Goal: Task Accomplishment & Management: Use online tool/utility

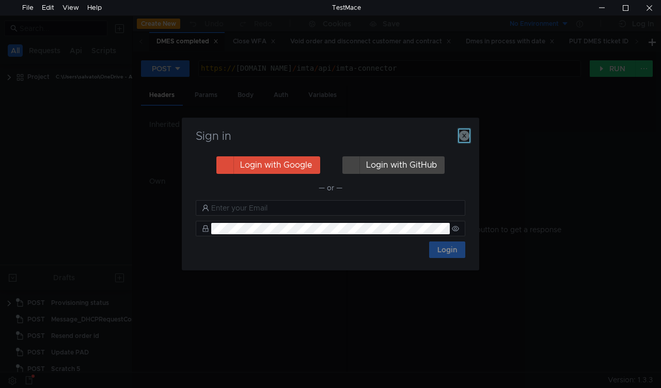
click at [466, 139] on icon "button" at bounding box center [464, 136] width 10 height 10
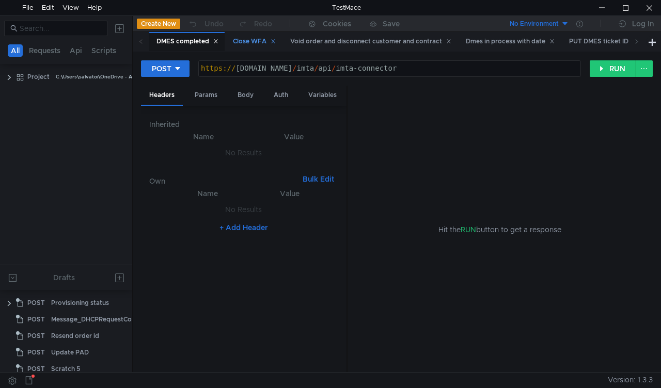
click at [262, 40] on div "Close WFA" at bounding box center [254, 41] width 43 height 11
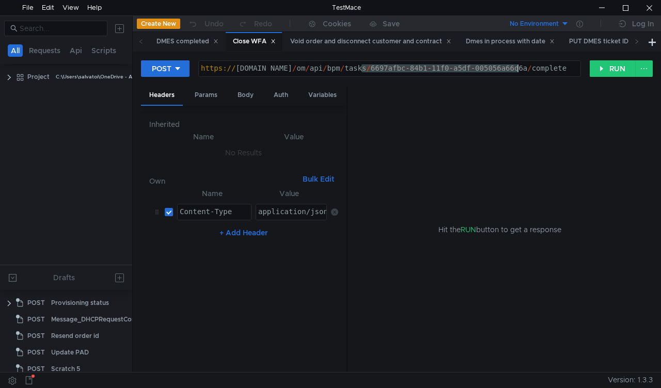
drag, startPoint x: 362, startPoint y: 67, endPoint x: 519, endPoint y: 68, distance: 157.0
click at [519, 68] on div "https:// mbx.dfni.nl / om / api / bpm / tasks / 6697afbc-84b1-11f0-a5df-005056a…" at bounding box center [390, 76] width 382 height 23
paste textarea "b3d18e5b-859d-11f0-a9f7-005056a6d44f"
click at [609, 64] on button "RUN" at bounding box center [613, 68] width 46 height 17
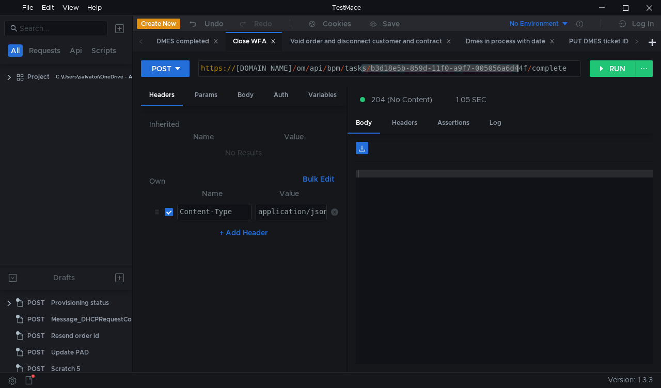
drag, startPoint x: 362, startPoint y: 71, endPoint x: 517, endPoint y: 69, distance: 155.0
click at [517, 69] on div "https:// mbx.dfni.nl / om / api / bpm / tasks / b3d18e5b-859d-11f0-a9f7-005056a…" at bounding box center [390, 76] width 382 height 23
paste textarea "8bf37d88-84db"
click at [591, 69] on button "RUN" at bounding box center [613, 68] width 46 height 17
drag, startPoint x: 362, startPoint y: 69, endPoint x: 519, endPoint y: 67, distance: 157.1
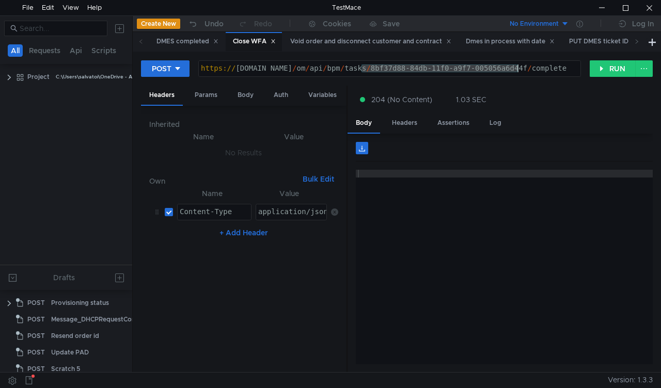
click at [519, 67] on div "https:// mbx.dfni.nl / om / api / bpm / tasks / 8bf37d88-84db-11f0-a9f7-005056a…" at bounding box center [390, 76] width 382 height 23
paste textarea "d23c9174-870"
type textarea "https://mbx.dfni.nl/om/api/bpm/tasks/d23c9174-870b-11f0-a9f7-005056a6d44f/compl…"
click at [602, 68] on button "RUN" at bounding box center [613, 68] width 46 height 17
drag, startPoint x: 364, startPoint y: 69, endPoint x: 518, endPoint y: 67, distance: 154.0
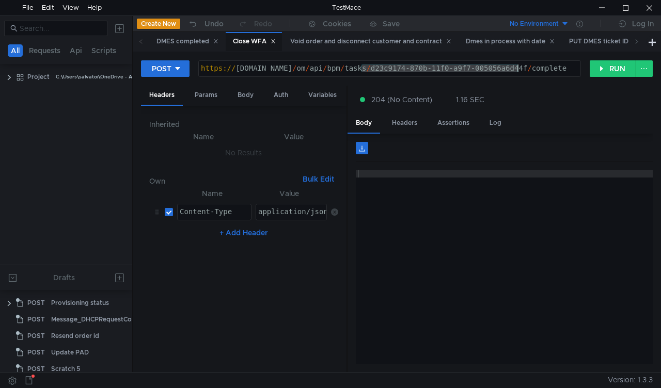
click at [518, 67] on div "https:// mbx.dfni.nl / om / api / bpm / tasks / d23c9174-870b-11f0-a9f7-005056a…" at bounding box center [390, 76] width 382 height 23
paste textarea "e808b966-84b8-11f0-a5df-005056a66d6a"
click at [597, 73] on button "RUN" at bounding box center [613, 68] width 46 height 17
drag, startPoint x: 358, startPoint y: 69, endPoint x: 492, endPoint y: 65, distance: 133.3
click at [492, 65] on div "https:// mbx.dfni.nl / om / api / bpm / tasks / e808b966-84b8-11f0-a5df-005056a…" at bounding box center [390, 76] width 382 height 23
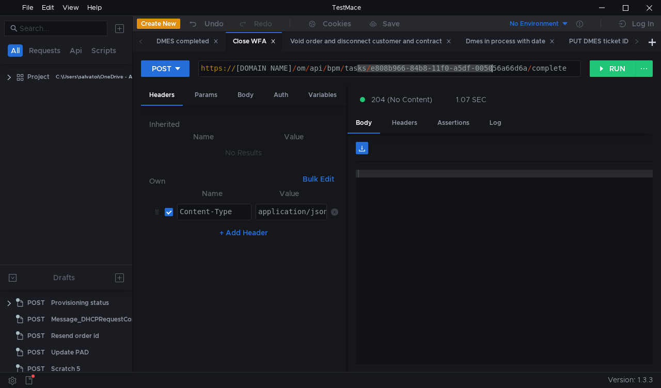
click at [493, 65] on div "https:// mbx.dfni.nl / om / api / bpm / tasks / e808b966-84b8-11f0-a5df-005056a…" at bounding box center [390, 68] width 382 height 15
drag, startPoint x: 519, startPoint y: 66, endPoint x: 362, endPoint y: 68, distance: 157.0
click at [362, 68] on div "https:// mbx.dfni.nl / om / api / bpm / tasks / e808b966-84b8-11f0-a5df-005056a…" at bounding box center [390, 76] width 382 height 23
paste textarea "1318806-84d7-11f0-a9f7-005056a6d44f"
click at [589, 70] on div "POST https://mbx.dfni.nl/om/api/bpm/tasks/e1318806-84d7-11f0-a9f7-005056a6d44f/…" at bounding box center [365, 69] width 449 height 18
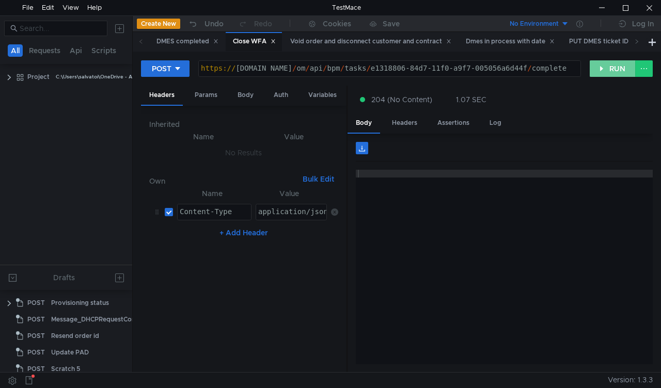
click at [595, 76] on button "RUN" at bounding box center [613, 68] width 46 height 17
drag, startPoint x: 363, startPoint y: 70, endPoint x: 517, endPoint y: 68, distance: 154.5
click at [517, 68] on div "https:// mbx.dfni.nl / om / api / bpm / tasks / e1318806-84d7-11f0-a9f7-005056a…" at bounding box center [390, 76] width 382 height 23
paste textarea "850a08f0-870c-11f0-a2c6-005056a636e"
click at [605, 71] on button "RUN" at bounding box center [613, 68] width 46 height 17
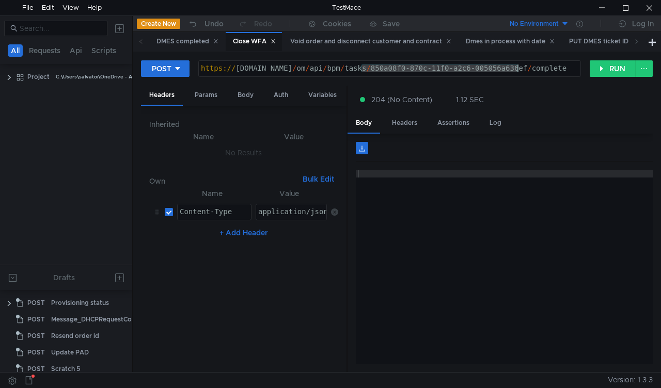
drag, startPoint x: 363, startPoint y: 70, endPoint x: 518, endPoint y: 66, distance: 155.0
click at [518, 66] on div "https:// mbx.dfni.nl / om / api / bpm / tasks / 850a08f0-870c-11f0-a2c6-005056a…" at bounding box center [390, 76] width 382 height 23
paste textarea "ad45b82e-870c-11f0-b75b-005056a64e09"
click at [602, 73] on button "RUN" at bounding box center [613, 68] width 46 height 17
drag, startPoint x: 361, startPoint y: 70, endPoint x: 517, endPoint y: 67, distance: 156.0
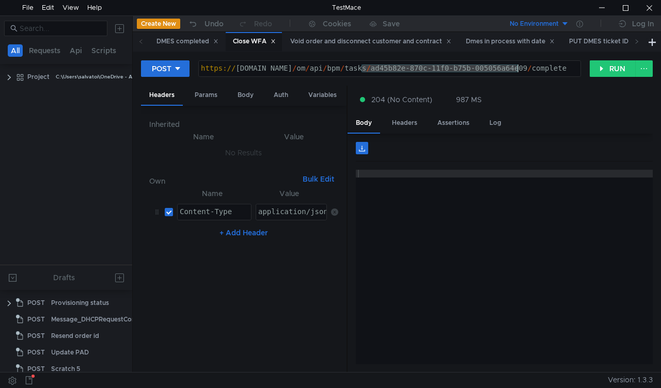
click at [517, 67] on div "https:// mbx.dfni.nl / om / api / bpm / tasks / ad45b82e-870c-11f0-b75b-005056a…" at bounding box center [390, 76] width 382 height 23
paste textarea "99437ece-86e7-11f0-a5df-005056a66d6a"
click at [600, 72] on button "RUN" at bounding box center [613, 68] width 46 height 17
drag, startPoint x: 362, startPoint y: 67, endPoint x: 517, endPoint y: 66, distance: 154.5
click at [517, 66] on div "https:// mbx.dfni.nl / om / api / bpm / tasks / 99437ece-86e7-11f0-a5df-005056a…" at bounding box center [390, 76] width 382 height 23
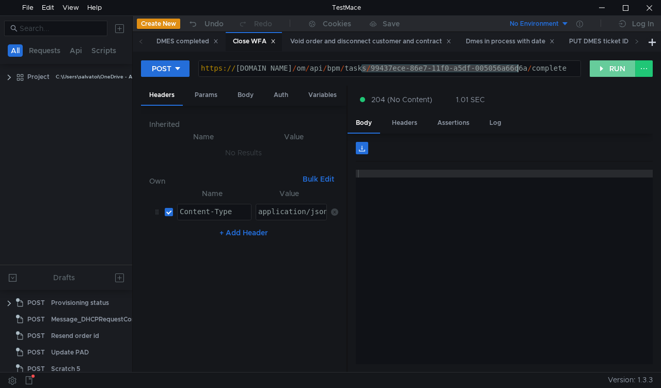
paste textarea "36d722cb-859"
type textarea "https://mbx.dfni.nl/om/api/bpm/tasks/36d722cb-8597-11f0-a5df-005056a66d6a/compl…"
click at [611, 69] on button "RUN" at bounding box center [613, 68] width 46 height 17
drag, startPoint x: 362, startPoint y: 69, endPoint x: 517, endPoint y: 67, distance: 155.0
click at [517, 67] on div "https:// mbx.dfni.nl / om / api / bpm / tasks / 36d722cb-8597-11f0-a5df-005056a…" at bounding box center [390, 76] width 382 height 23
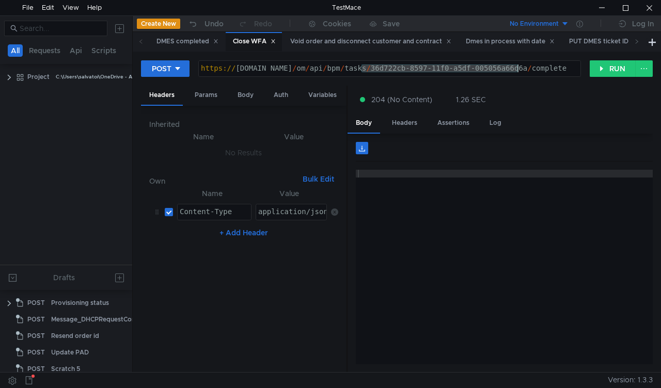
paste textarea "c1dc5ddd-870b"
click at [590, 73] on button "RUN" at bounding box center [613, 68] width 46 height 17
drag, startPoint x: 362, startPoint y: 70, endPoint x: 516, endPoint y: 68, distance: 154.5
click at [518, 67] on div "https:// mbx.dfni.nl / om / api / bpm / tasks / c1dc5ddd-870b-11f0-a5df-005056a…" at bounding box center [390, 76] width 382 height 23
paste textarea "61ffe411-870d-11f0-b75b-005056a64e09"
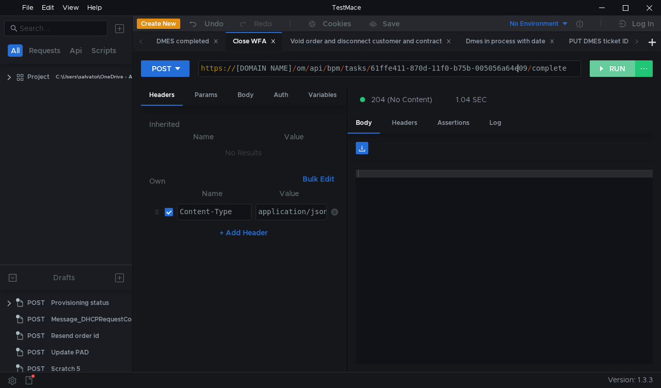
click at [596, 66] on button "RUN" at bounding box center [613, 68] width 46 height 17
drag, startPoint x: 362, startPoint y: 71, endPoint x: 518, endPoint y: 67, distance: 156.0
click at [518, 67] on div "https:// mbx.dfni.nl / om / api / bpm / tasks / 61ffe411-870d-11f0-b75b-005056a…" at bounding box center [390, 76] width 382 height 23
paste textarea "7ea14c80"
click at [597, 70] on button "RUN" at bounding box center [613, 68] width 46 height 17
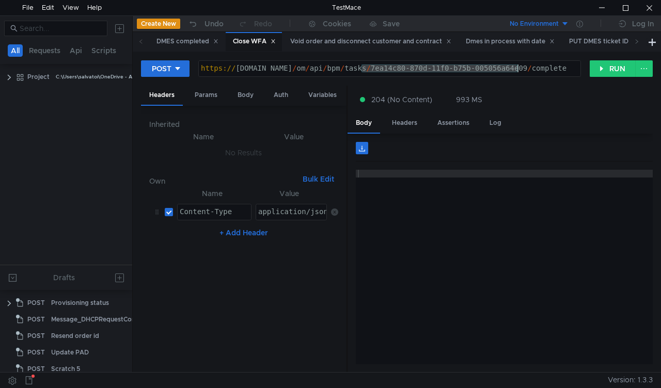
drag, startPoint x: 361, startPoint y: 66, endPoint x: 516, endPoint y: 67, distance: 155.0
click at [516, 67] on div "https:// mbx.dfni.nl / om / api / bpm / tasks / 7ea14c80-870d-11f0-b75b-005056a…" at bounding box center [390, 76] width 382 height 23
paste textarea "fc2d7fa8-870d-11f0-a9f7-005056a6d44f"
type textarea "https://mbx.dfni.nl/om/api/bpm/tasks/fc2d7fa8-870d-11f0-a9f7-005056a6d44f/compl…"
click at [601, 69] on button "RUN" at bounding box center [613, 68] width 46 height 17
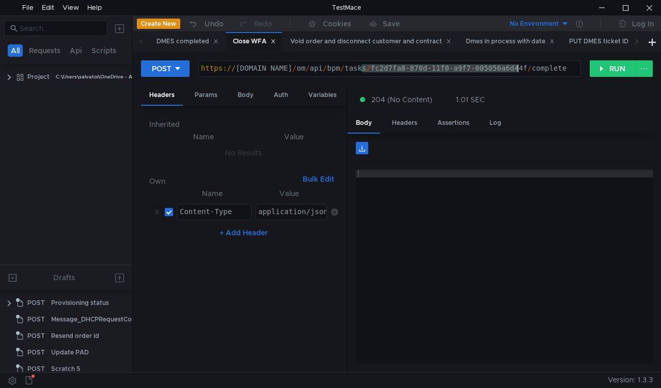
drag, startPoint x: 363, startPoint y: 67, endPoint x: 517, endPoint y: 67, distance: 153.9
click at [517, 67] on div "https:// mbx.dfni.nl / om / api / bpm / tasks / fc2d7fa8-870d-11f0-a9f7-005056a…" at bounding box center [390, 76] width 382 height 23
paste textarea "3a72f712-870e"
type textarea "https://mbx.dfni.nl/om/api/bpm/tasks/3a72f712-870e-11f0-a9f7-005056a6d44f/compl…"
click at [610, 68] on button "RUN" at bounding box center [613, 68] width 46 height 17
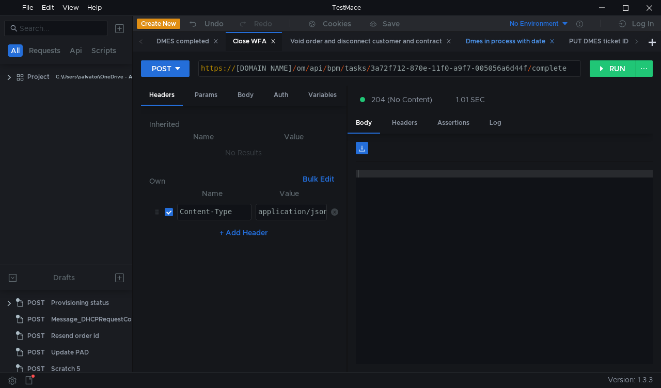
click at [503, 42] on div "Dmes in process with date" at bounding box center [510, 41] width 89 height 11
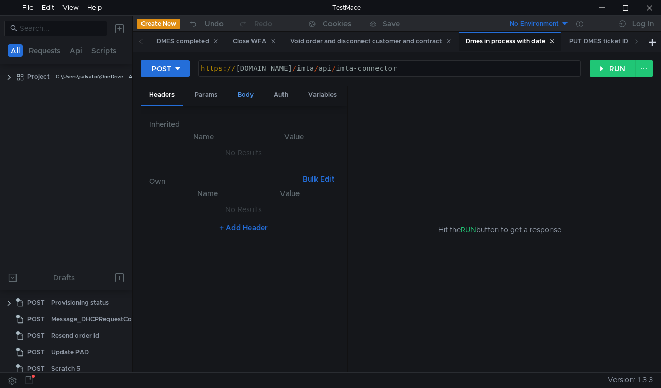
click at [245, 89] on div "Body" at bounding box center [245, 95] width 33 height 19
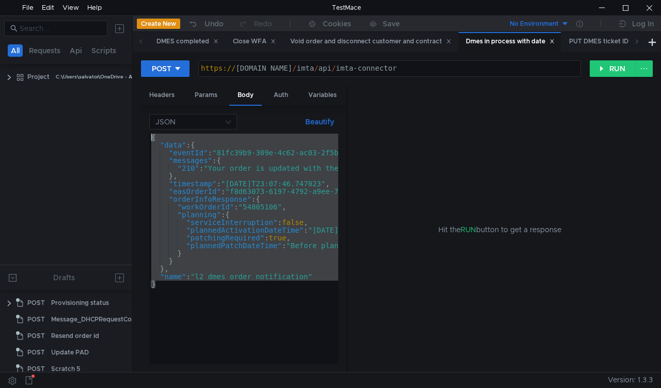
drag, startPoint x: 226, startPoint y: 289, endPoint x: 152, endPoint y: 111, distance: 193.6
click at [152, 111] on div "JSON Beautify } { "data" : { "eventId" : "81fc39b9-309e-4c62-ac03-2f5b1e71cc34"…" at bounding box center [244, 239] width 206 height 267
type textarea "{ "data": {"
paste textarea
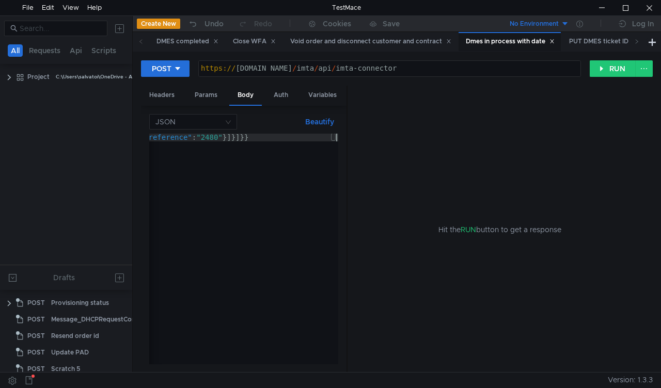
scroll to position [0, 2359]
click at [609, 69] on button "RUN" at bounding box center [613, 68] width 46 height 17
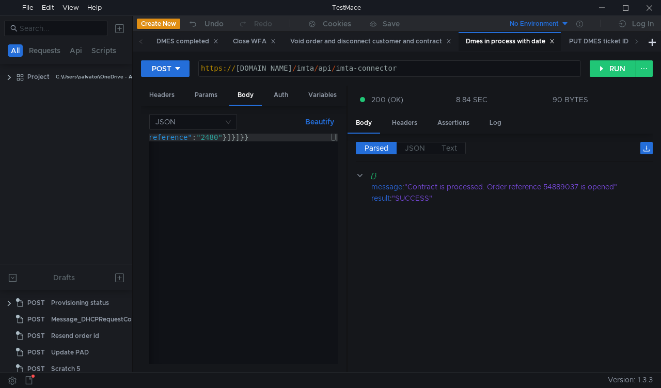
scroll to position [0, 2359]
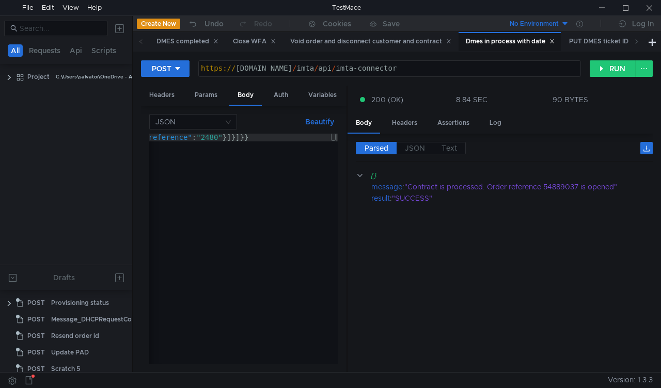
scroll to position [0, 2359]
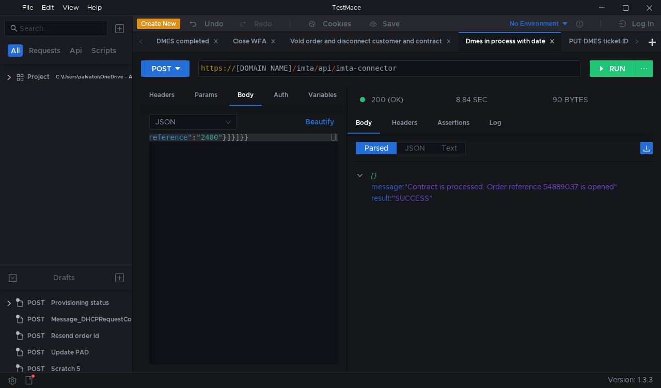
scroll to position [0, 2359]
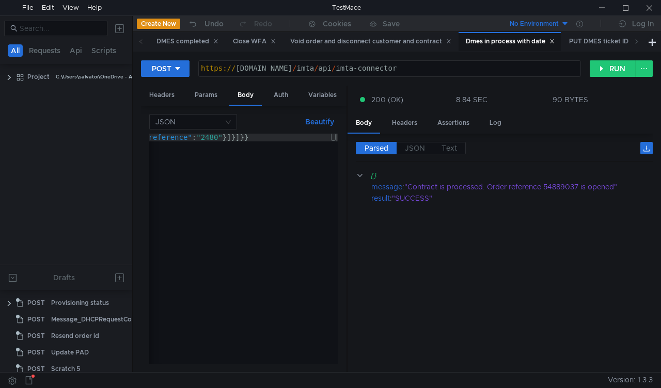
scroll to position [0, 2359]
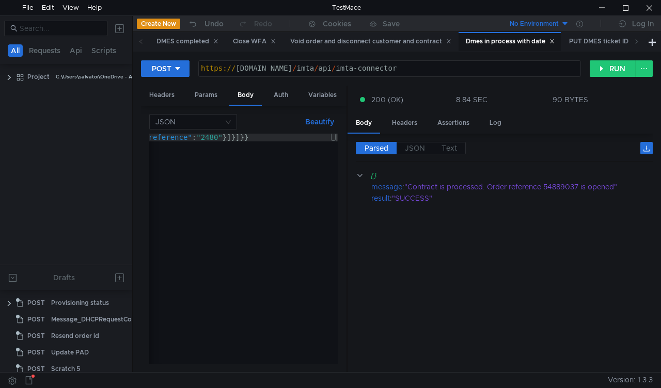
click at [311, 121] on button "Beautify" at bounding box center [319, 122] width 37 height 12
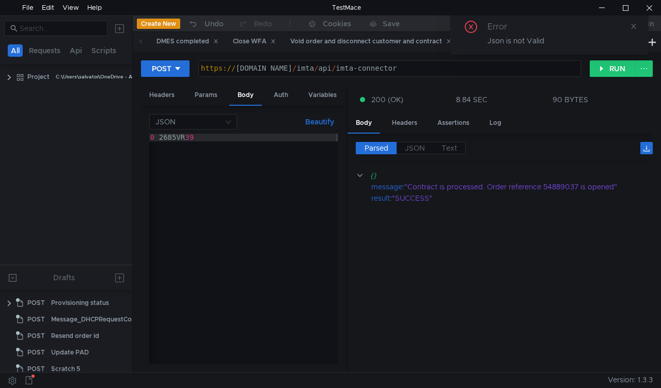
click at [319, 120] on button "Beautify" at bounding box center [319, 122] width 37 height 12
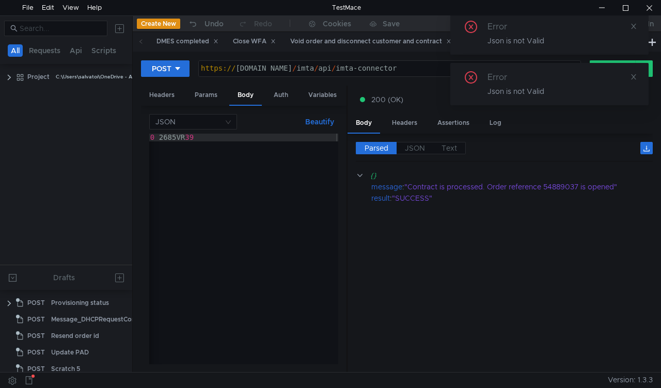
click at [319, 120] on button "Beautify" at bounding box center [319, 122] width 37 height 12
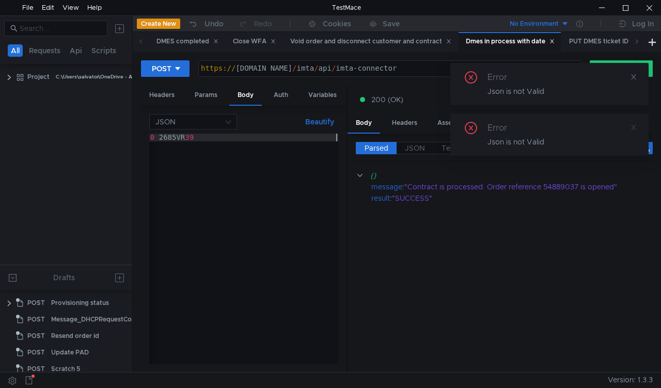
click at [632, 128] on div "Body Headers Assertions Log" at bounding box center [500, 124] width 305 height 20
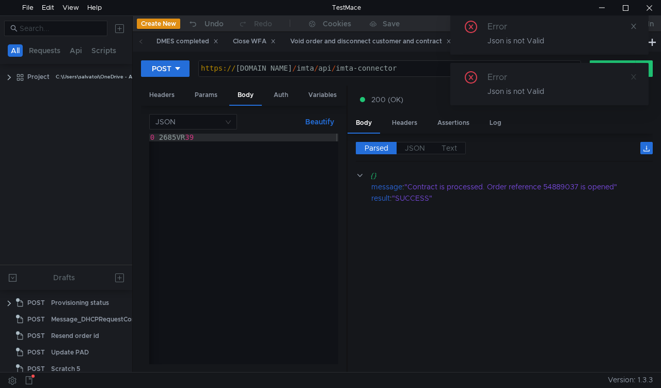
click at [631, 77] on icon at bounding box center [633, 76] width 7 height 7
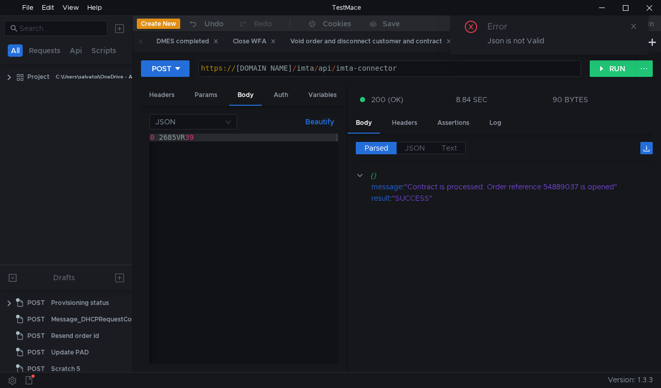
click at [628, 28] on div "Error Json is not Valid" at bounding box center [550, 34] width 174 height 26
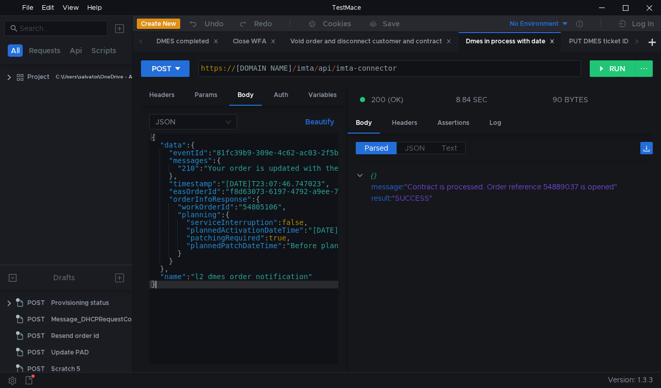
scroll to position [0, 0]
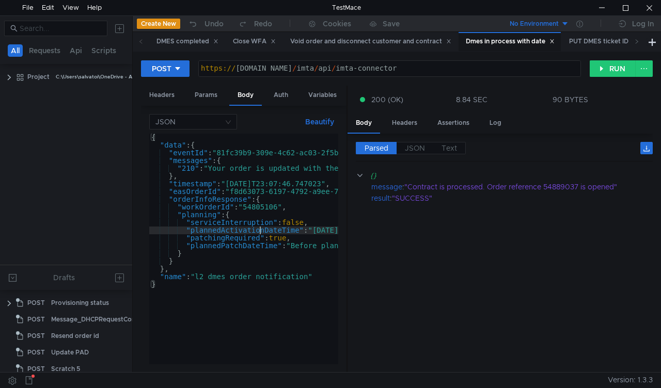
click at [258, 233] on div "{ "data" : { "eventId" : "81fc39b9-309e-4c62-ac03-2f5b1e71cc34" , "messages" : …" at bounding box center [463, 255] width 629 height 242
type textarea ""name": "l2_dmes_order_notification" }"
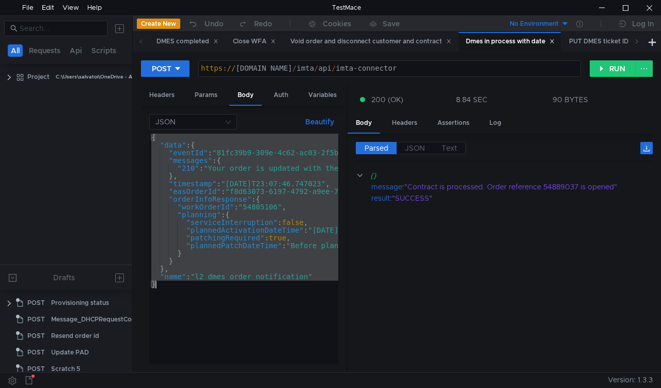
paste textarea
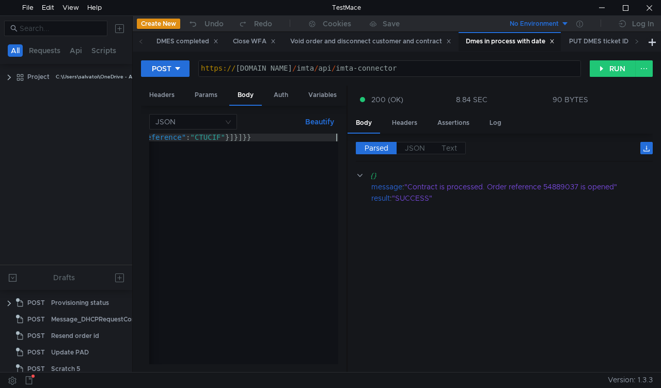
scroll to position [0, 3187]
click at [315, 124] on button "Beautify" at bounding box center [319, 122] width 37 height 12
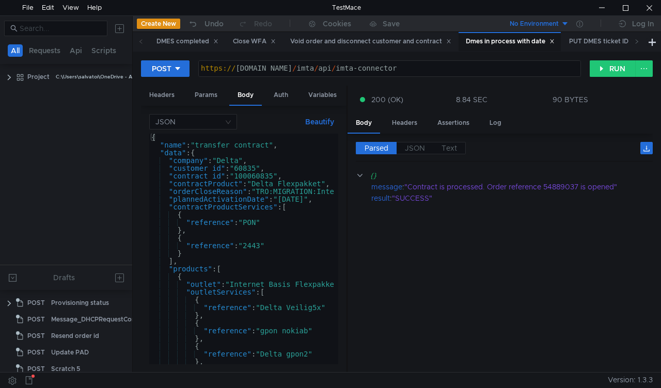
scroll to position [0, 0]
click at [300, 199] on div "{ "name" : "transfer_contract" , "data" : { "company" : "Delta" , "customer_id"…" at bounding box center [279, 255] width 260 height 242
click at [310, 199] on div "{ "name" : "transfer_contract" , "data" : { "company" : "Delta" , "customer_id"…" at bounding box center [279, 255] width 260 height 242
type textarea ""plannedActivationDate": "[DATE]","
drag, startPoint x: 614, startPoint y: 70, endPoint x: 611, endPoint y: 82, distance: 12.2
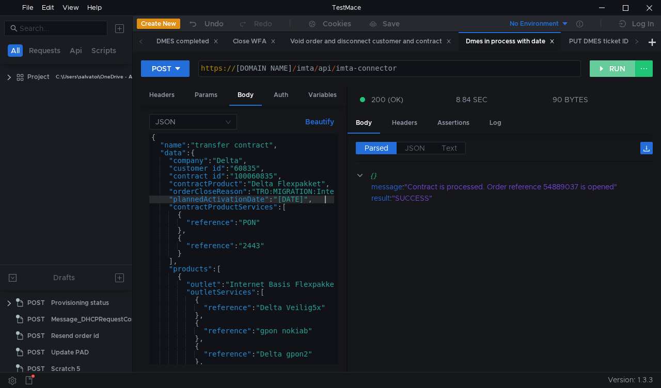
click at [614, 69] on button "RUN" at bounding box center [613, 68] width 46 height 17
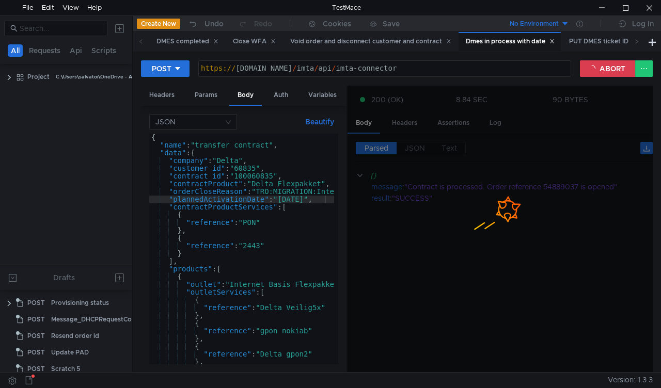
scroll to position [0, 12]
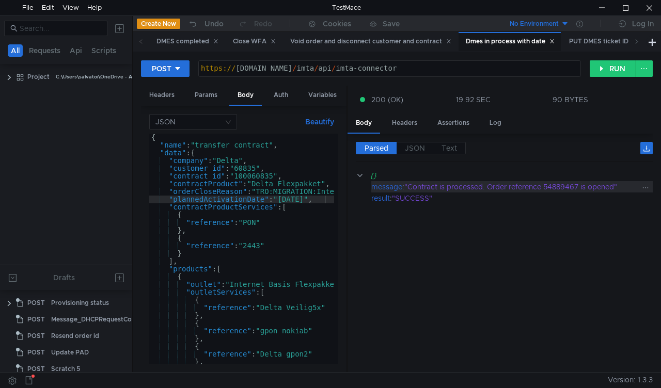
click at [560, 188] on div ""Contract is processed. Order reference 54889467 is opened"" at bounding box center [522, 186] width 236 height 11
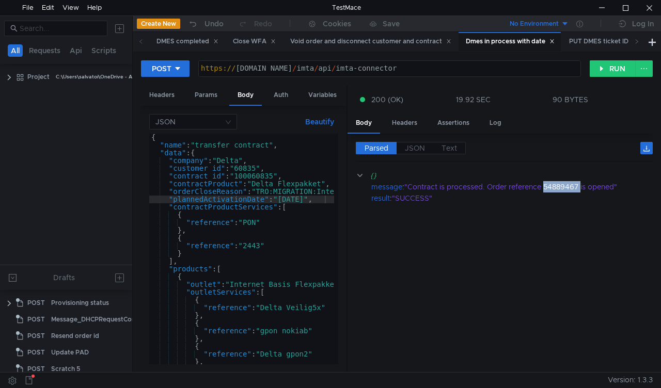
click at [527, 235] on cdk-virtual-scroll-viewport "{} message : "Contract is processed. Order reference 54889467 is opened" result…" at bounding box center [504, 267] width 297 height 195
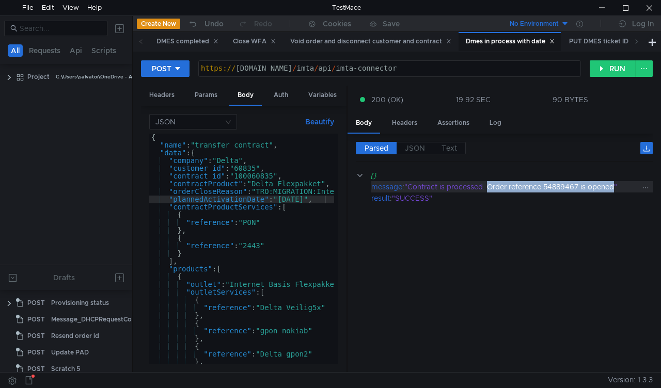
drag, startPoint x: 489, startPoint y: 185, endPoint x: 618, endPoint y: 186, distance: 129.7
click at [618, 186] on div ""Contract is processed. Order reference 54889467 is opened"" at bounding box center [522, 186] width 236 height 11
click at [558, 187] on div ""Contract is processed. Order reference 54889467 is opened"" at bounding box center [522, 186] width 236 height 11
click at [558, 186] on div ""Contract is processed. Order reference 54889467 is opened"" at bounding box center [522, 186] width 236 height 11
drag, startPoint x: 558, startPoint y: 186, endPoint x: 552, endPoint y: 186, distance: 5.7
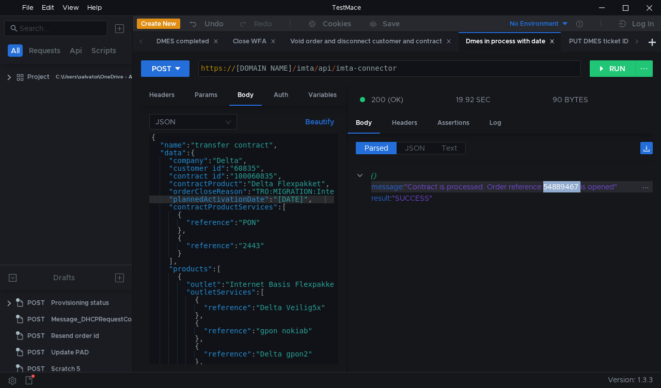
click at [552, 186] on div ""Contract is processed. Order reference 54889467 is opened"" at bounding box center [522, 186] width 236 height 11
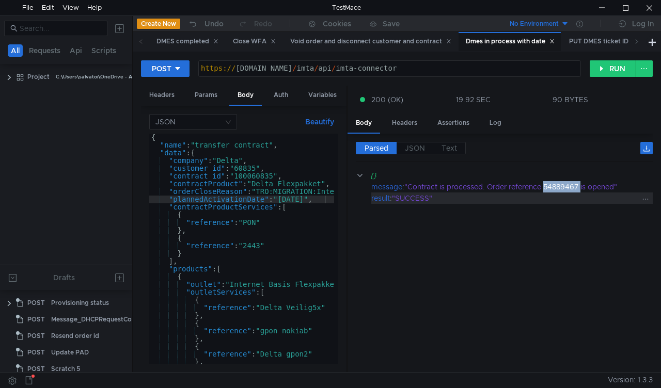
click at [516, 200] on div ""SUCCESS"" at bounding box center [515, 198] width 247 height 11
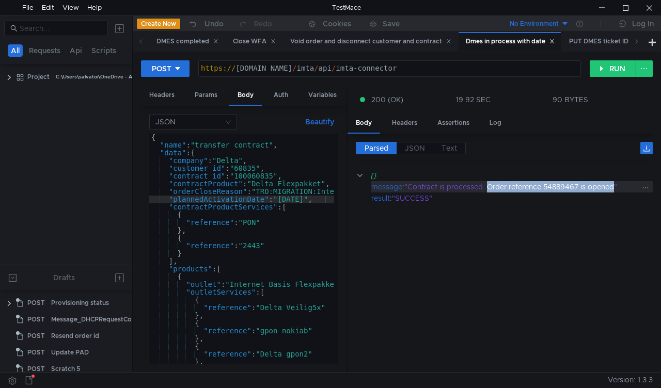
drag, startPoint x: 490, startPoint y: 187, endPoint x: 619, endPoint y: 188, distance: 129.1
click at [619, 188] on div ""Contract is processed. Order reference 54889467 is opened"" at bounding box center [522, 186] width 236 height 11
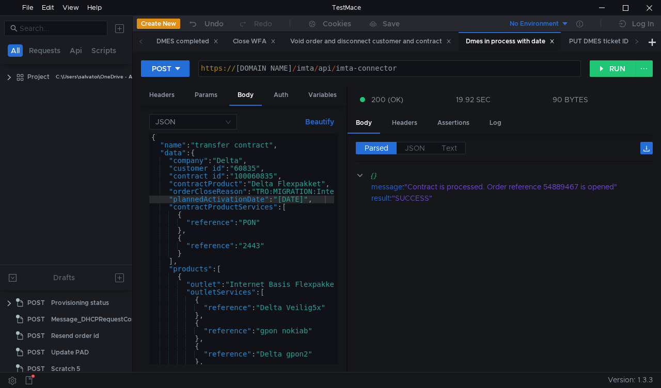
drag, startPoint x: 607, startPoint y: 188, endPoint x: 550, endPoint y: 217, distance: 64.9
click at [547, 219] on cdk-virtual-scroll-viewport "{} message : "Contract is processed. Order reference 54889467 is opened" result…" at bounding box center [504, 267] width 297 height 195
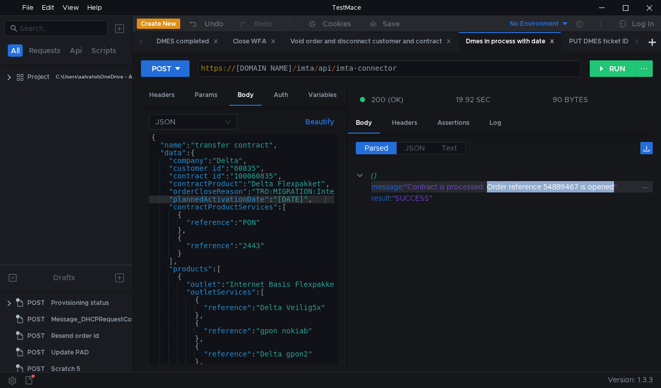
drag, startPoint x: 617, startPoint y: 187, endPoint x: 489, endPoint y: 187, distance: 128.6
click at [489, 187] on div ""Contract is processed. Order reference 54889467 is opened"" at bounding box center [522, 186] width 236 height 11
copy div "Order reference 54889467 is opened"
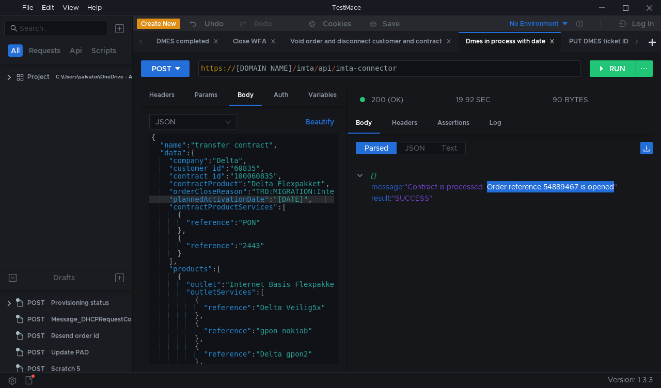
scroll to position [0, 12]
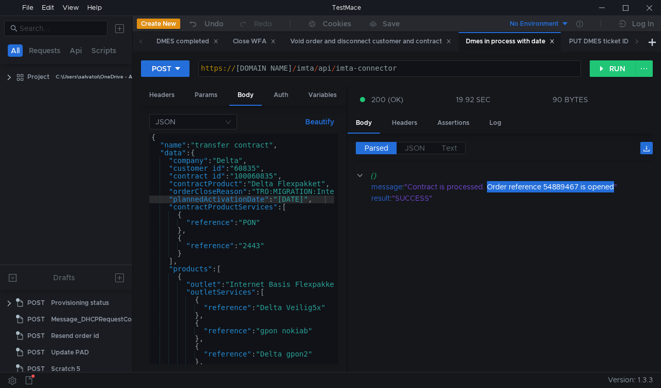
scroll to position [0, 12]
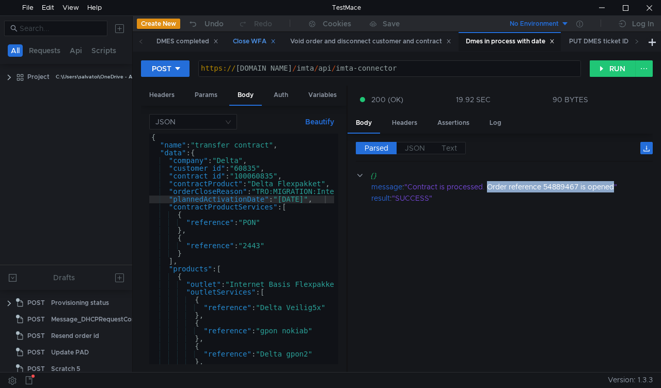
click at [248, 40] on div "Close WFA" at bounding box center [254, 41] width 43 height 11
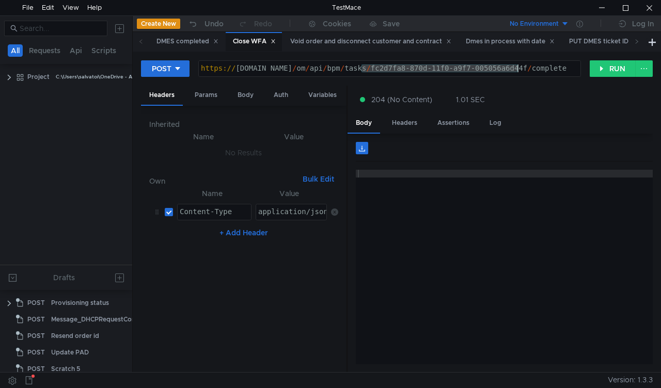
drag, startPoint x: 362, startPoint y: 69, endPoint x: 518, endPoint y: 65, distance: 155.5
click at [518, 65] on div "https:// mbx.dfni.nl / om / api / bpm / tasks / fc2d7fa8-870d-11f0-a9f7-005056a…" at bounding box center [390, 76] width 382 height 23
paste textarea "6359885-8731-11f0-b75b-005056a64e09"
click at [602, 70] on button "RUN" at bounding box center [613, 68] width 46 height 17
drag, startPoint x: 362, startPoint y: 67, endPoint x: 516, endPoint y: 66, distance: 153.9
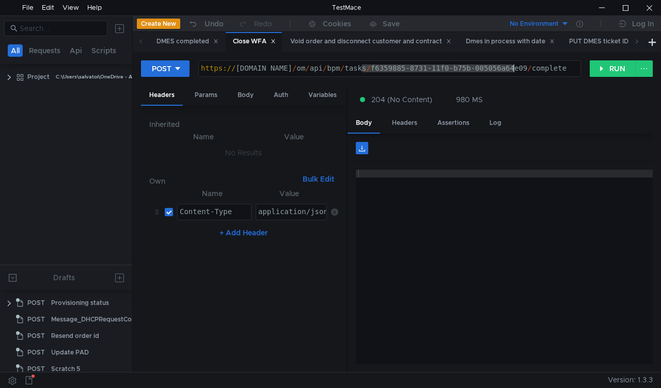
click at [516, 66] on div "https:// mbx.dfni.nl / om / api / bpm / tasks / f6359885-8731-11f0-b75b-005056a…" at bounding box center [390, 76] width 382 height 23
paste textarea "de671f35-8732-11f0-b75b-005056a64e09"
click at [617, 72] on button "RUN" at bounding box center [613, 68] width 46 height 17
drag, startPoint x: 361, startPoint y: 65, endPoint x: 517, endPoint y: 67, distance: 155.5
click at [517, 67] on div "https:// mbx.dfni.nl / om / api / bpm / tasks / de671f35-8732-11f0-b75b-005056a…" at bounding box center [390, 76] width 382 height 23
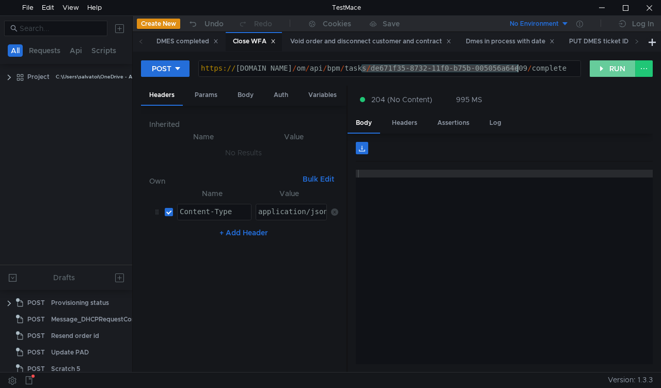
paste textarea "0a2a1ff3-8733-11f0-a2c6-005056a636ef"
click at [601, 67] on button "RUN" at bounding box center [613, 68] width 46 height 17
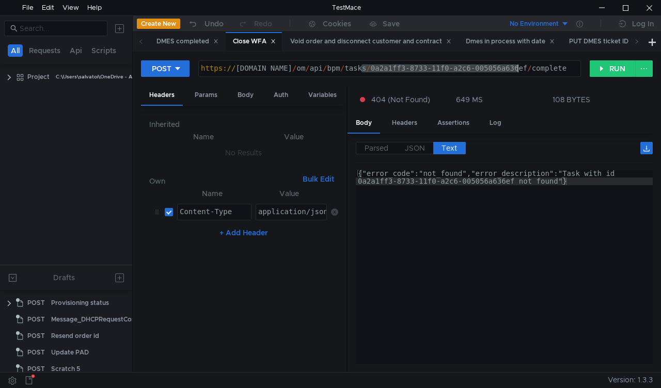
drag, startPoint x: 370, startPoint y: 68, endPoint x: 519, endPoint y: 67, distance: 148.8
click at [519, 67] on div "https:// mbx.dfni.nl / om / api / bpm / tasks / 0a2a1ff3-8733-11f0-a2c6-005056a…" at bounding box center [390, 76] width 382 height 23
paste textarea "6e81d747-8733-11f0-a9f7-005056a6d44"
click at [608, 72] on button "RUN" at bounding box center [613, 68] width 46 height 17
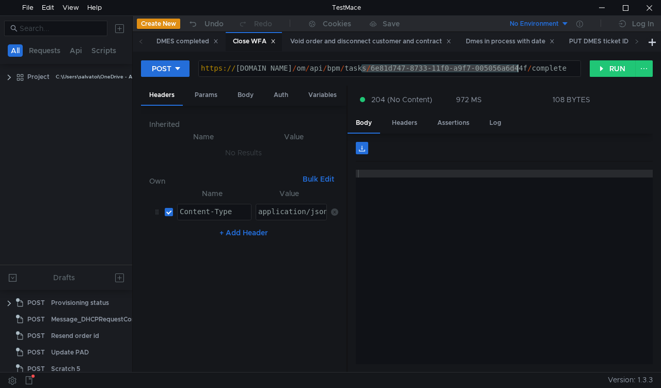
drag, startPoint x: 365, startPoint y: 68, endPoint x: 517, endPoint y: 68, distance: 152.4
click at [517, 68] on div "https:// mbx.dfni.nl / om / api / bpm / tasks / 6e81d747-8733-11f0-a9f7-005056a…" at bounding box center [390, 76] width 382 height 23
paste textarea "9a48f621-8733-11f0-a5df-005056a66d6a"
type textarea "[URL][DOMAIN_NAME]"
click at [613, 69] on button "RUN" at bounding box center [613, 68] width 46 height 17
